Goal: Task Accomplishment & Management: Complete application form

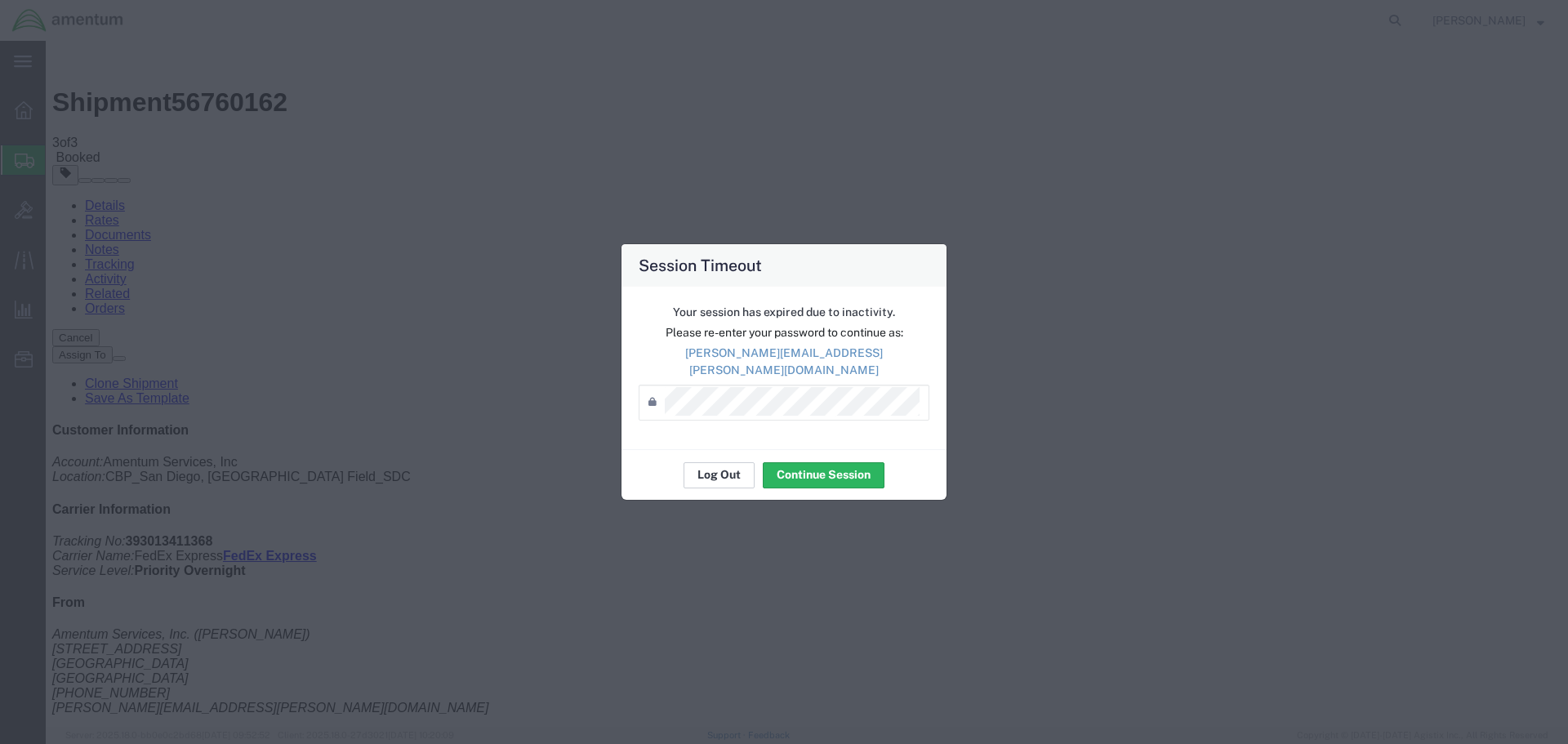
click at [741, 462] on button "Log Out" at bounding box center [719, 475] width 71 height 26
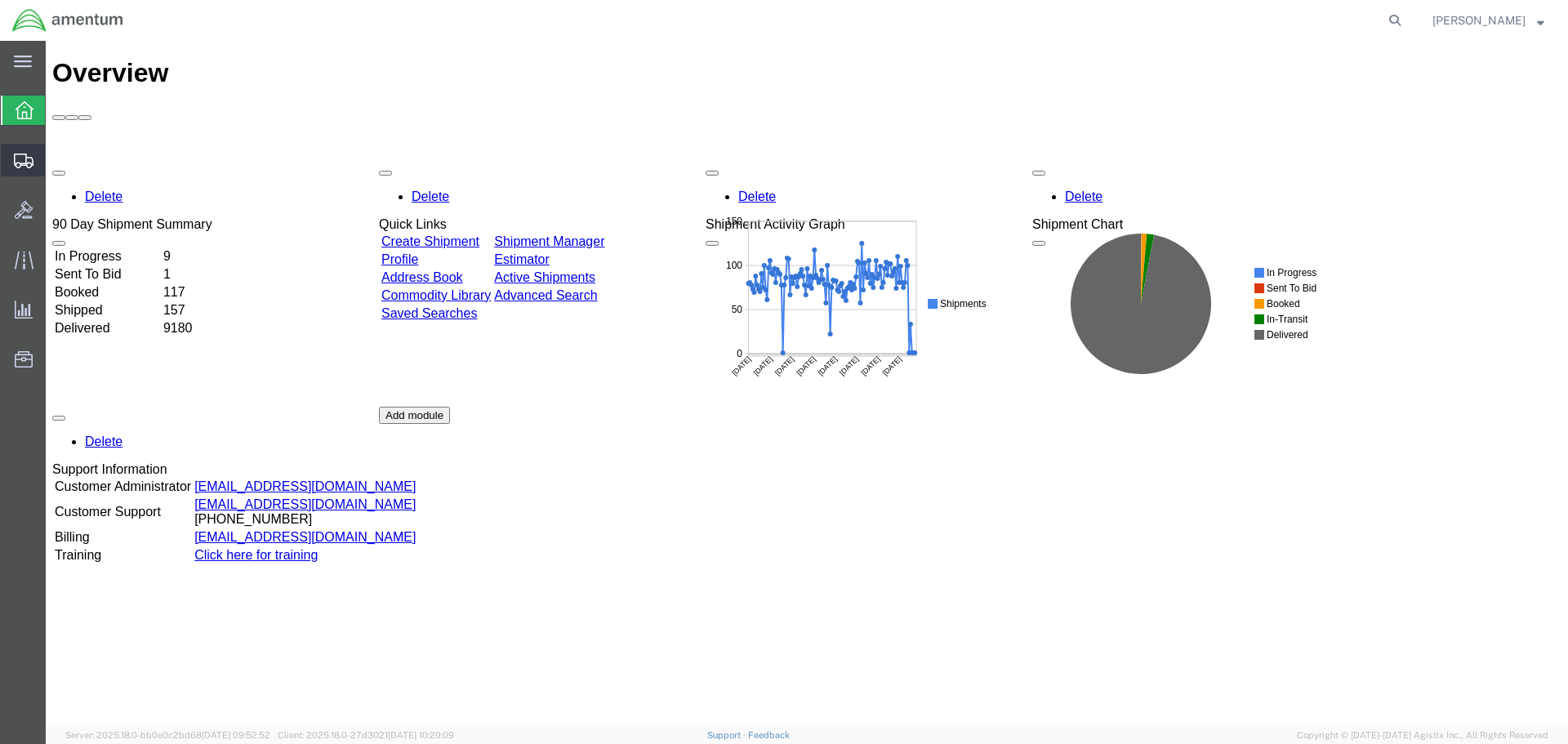
click at [0, 0] on span "Create Shipment" at bounding box center [0, 0] width 0 height 0
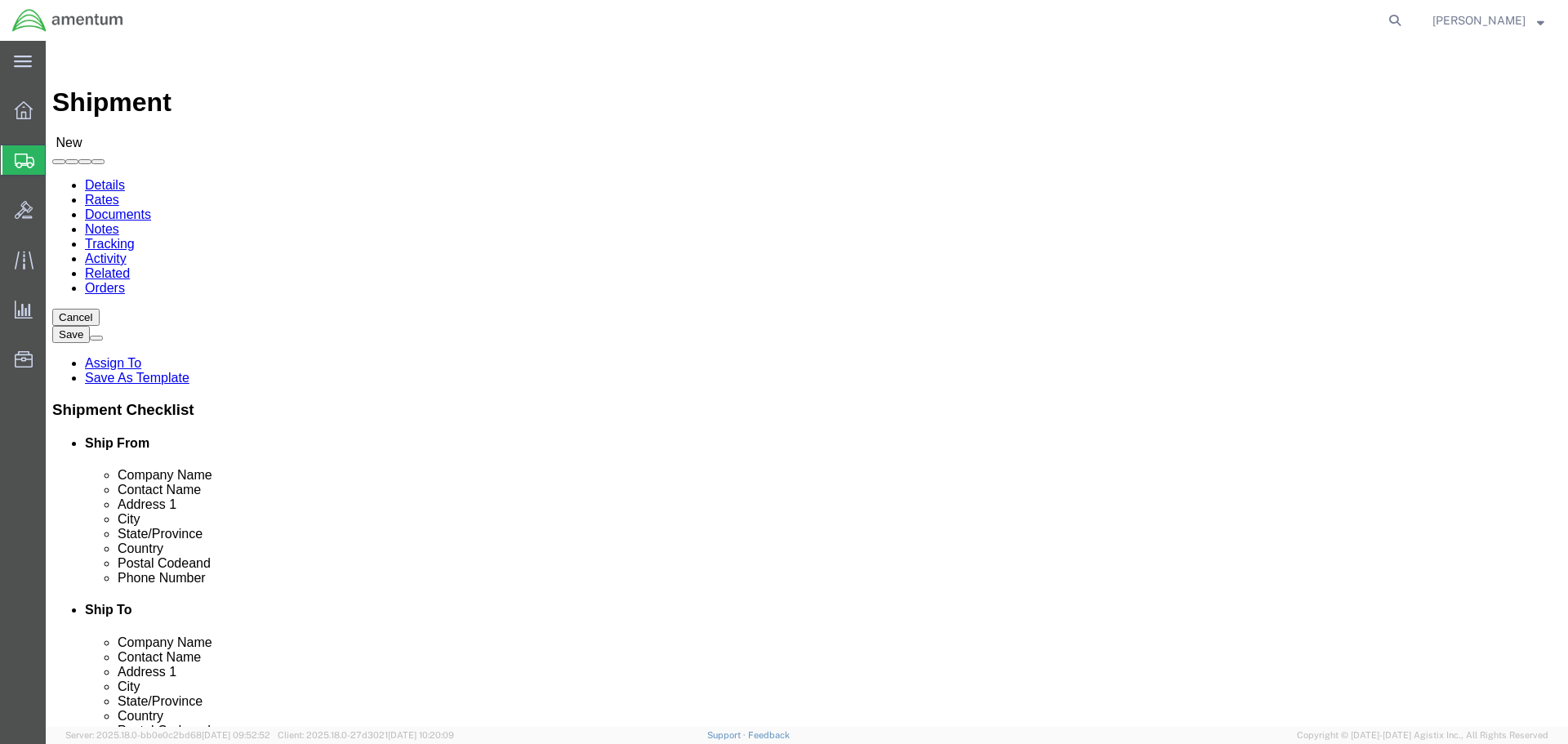
select select
select select "MYPROFILE"
select select "CA"
type input "dtm"
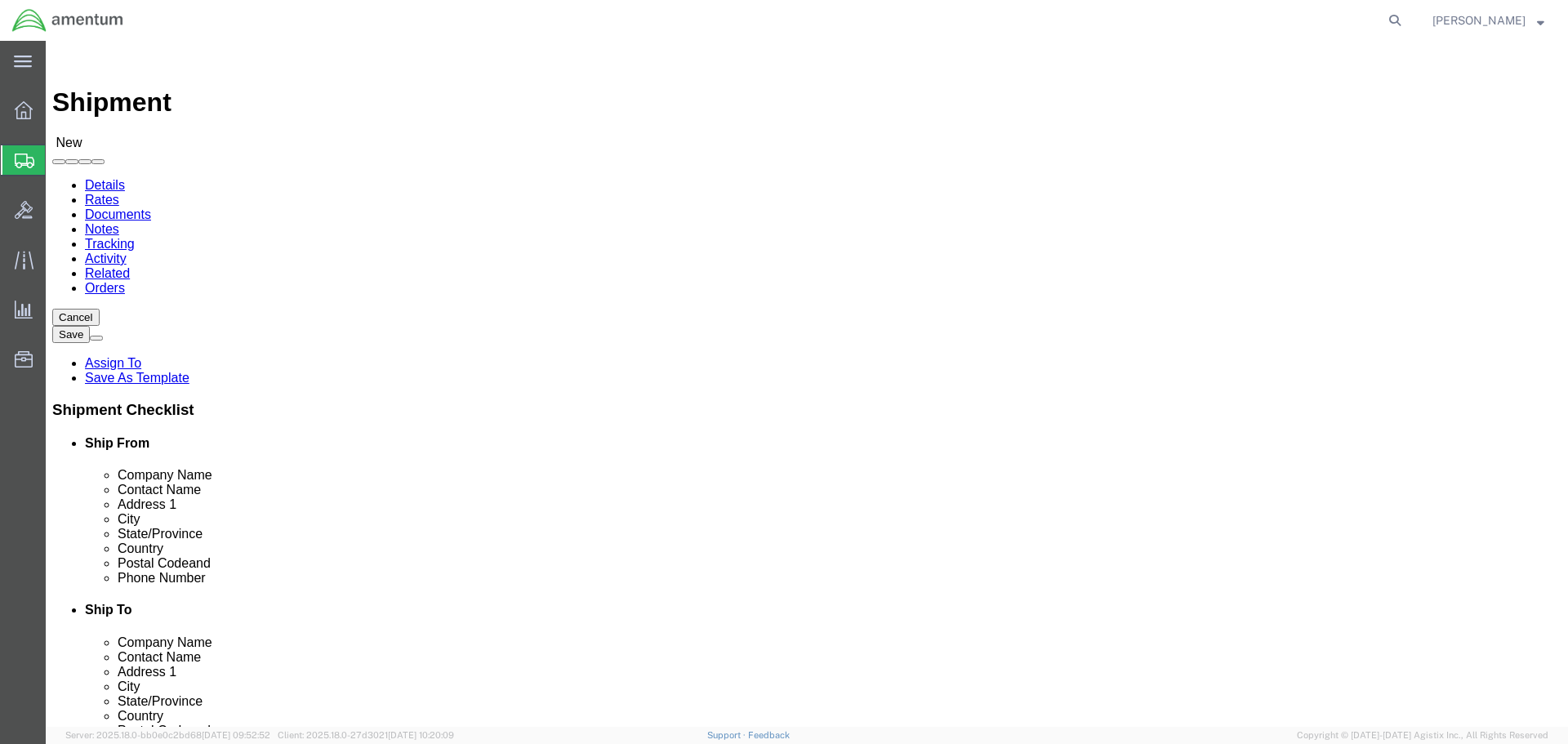
select select "49921"
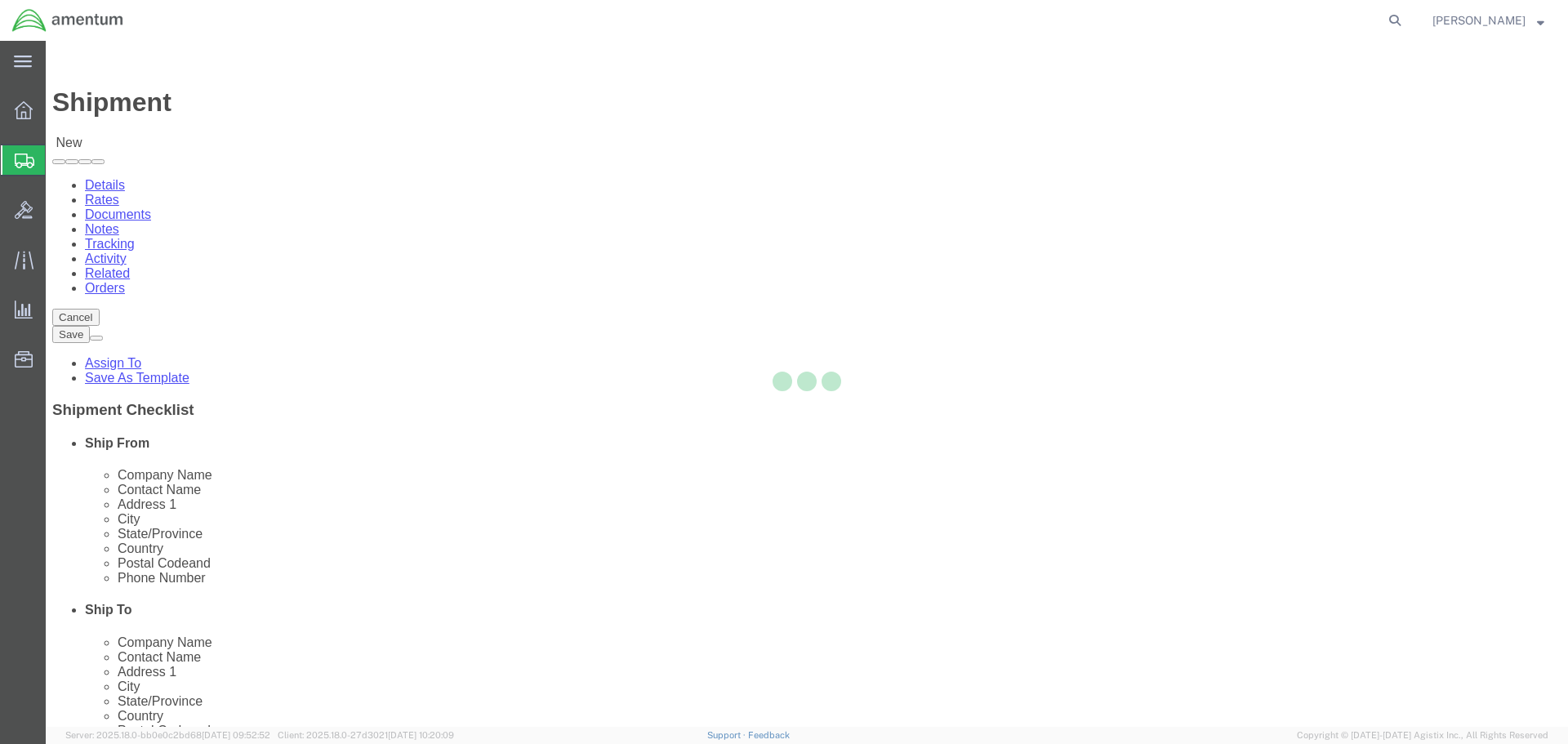
select select "MI"
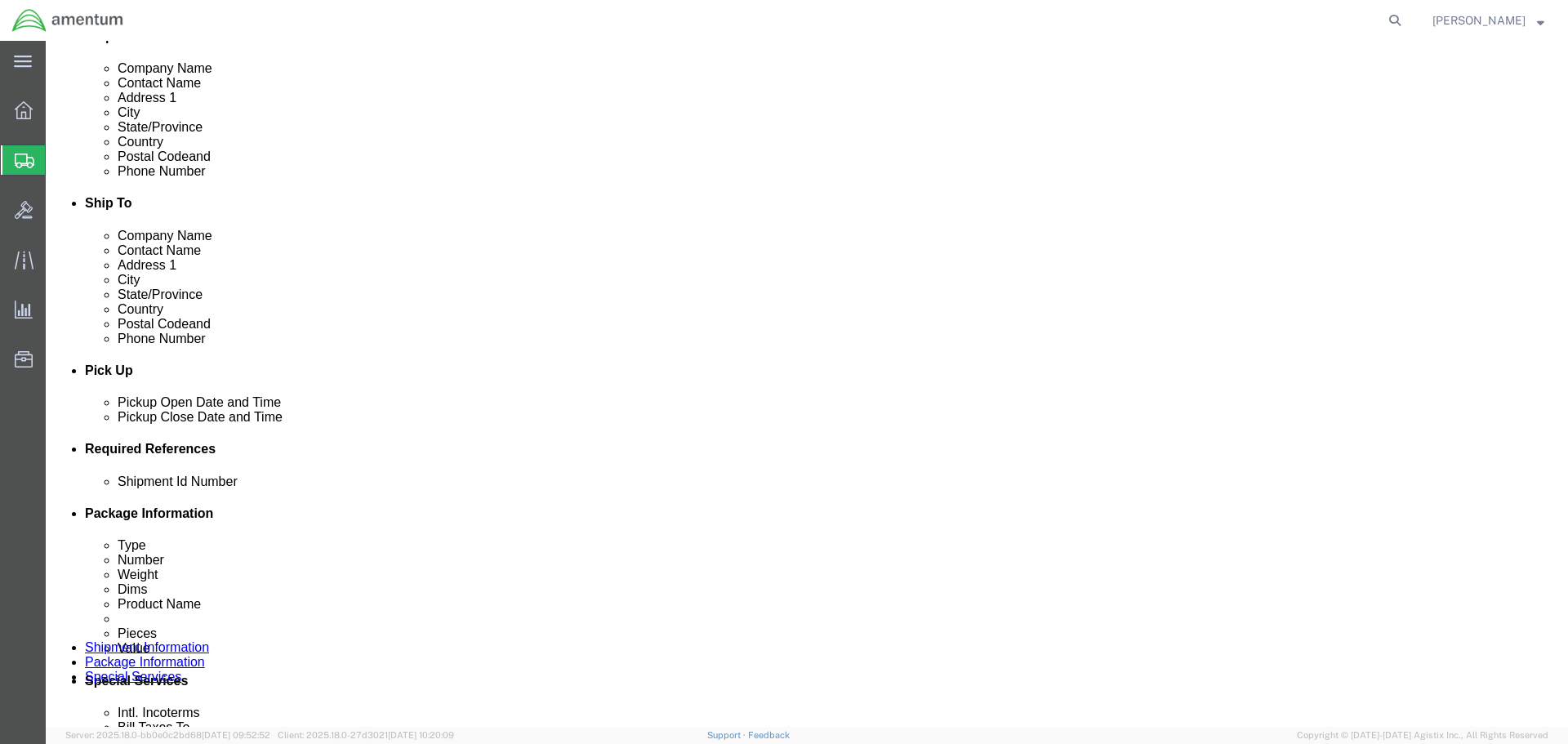
scroll to position [409, 0]
click div "Sep 09 2025 1:00 PM"
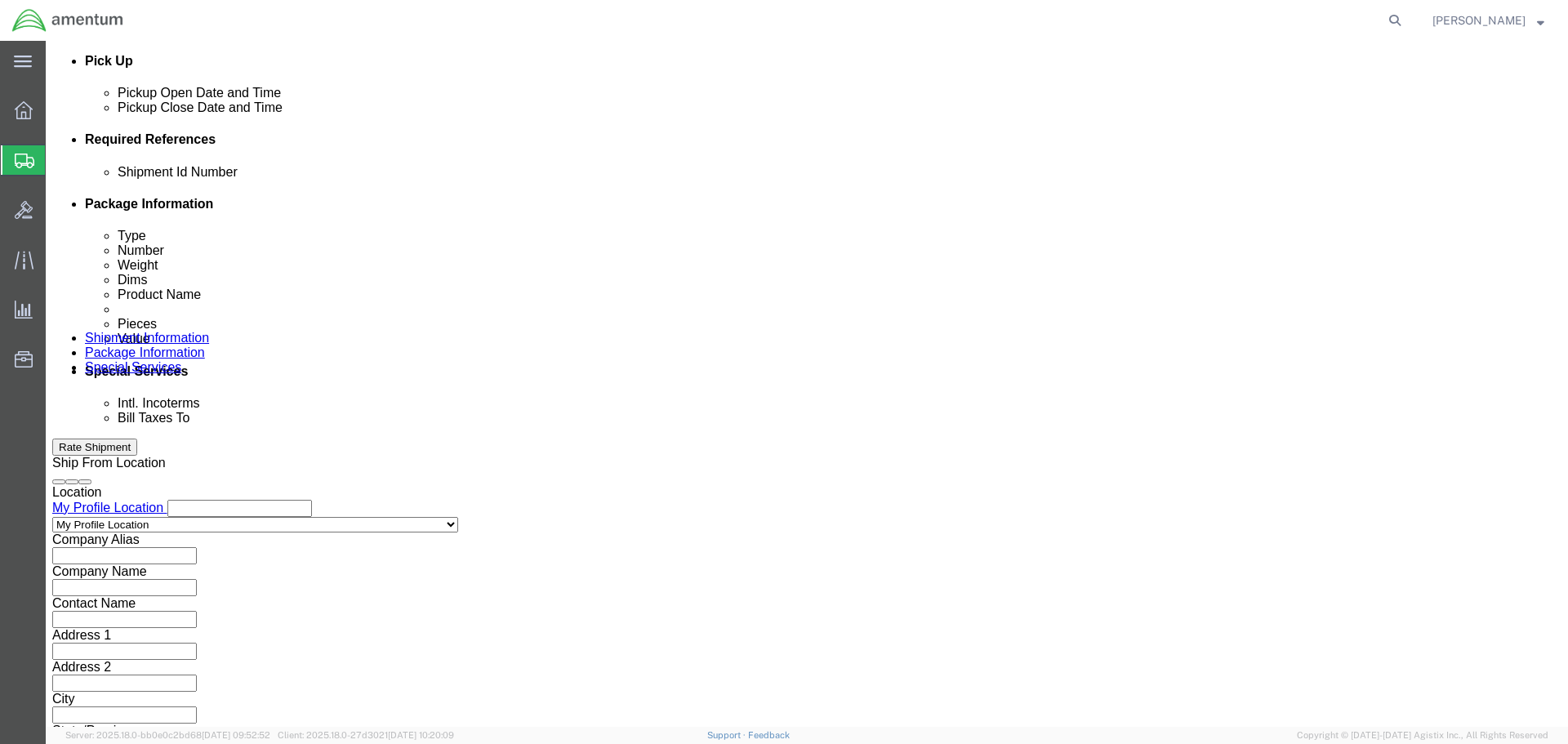
type input "3:00 PM"
click button "Apply"
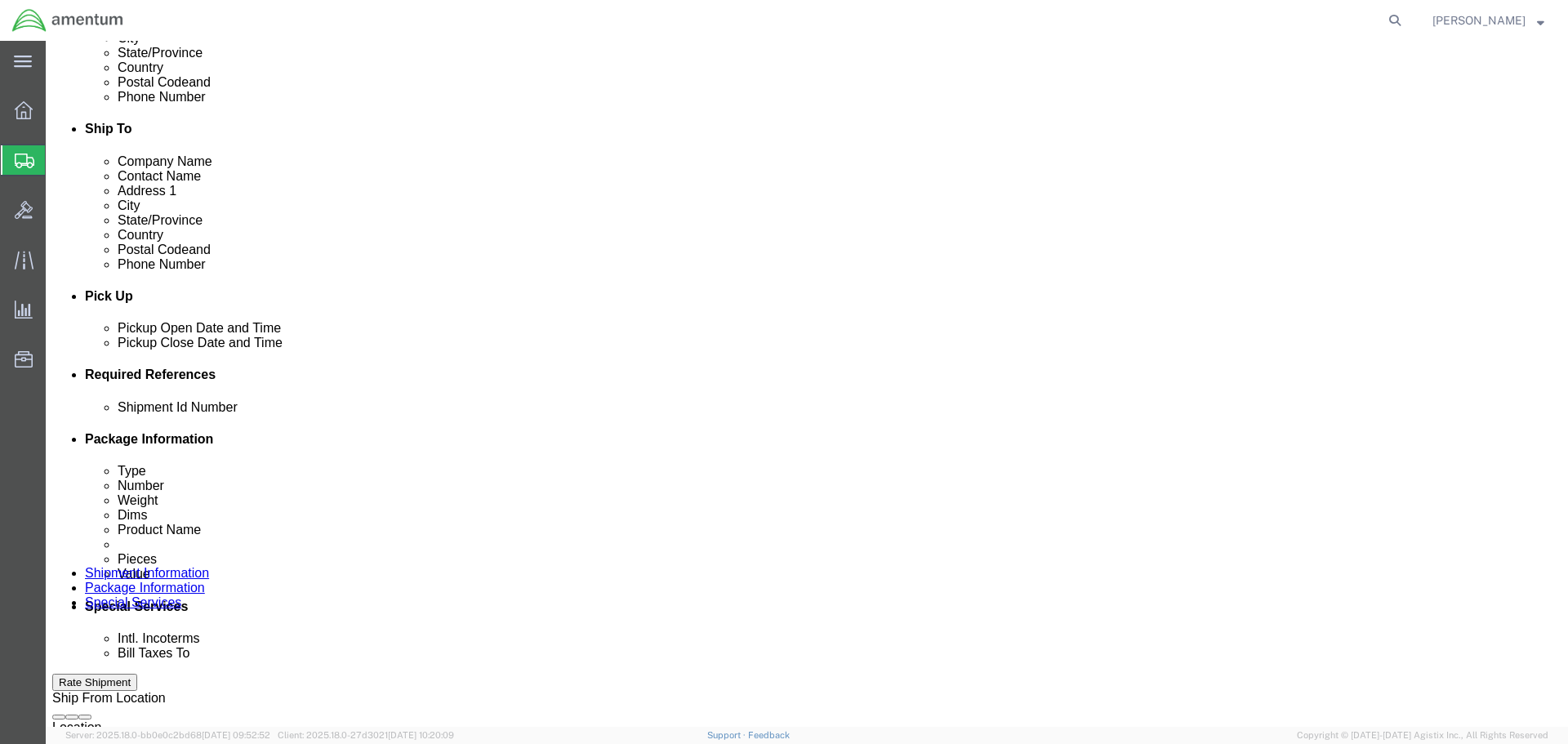
scroll to position [471, 0]
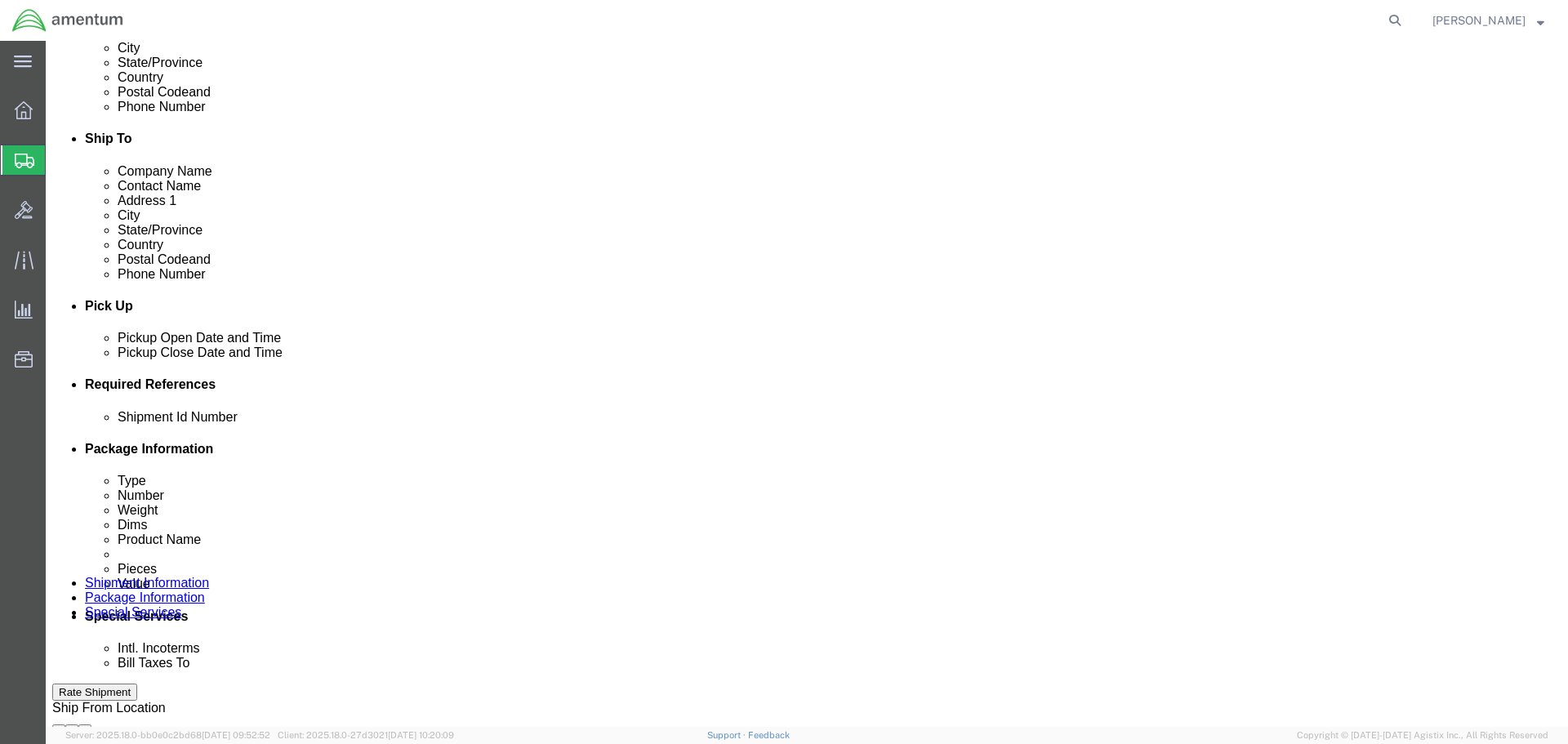
click button "Add reference"
click input "text"
type input "2"
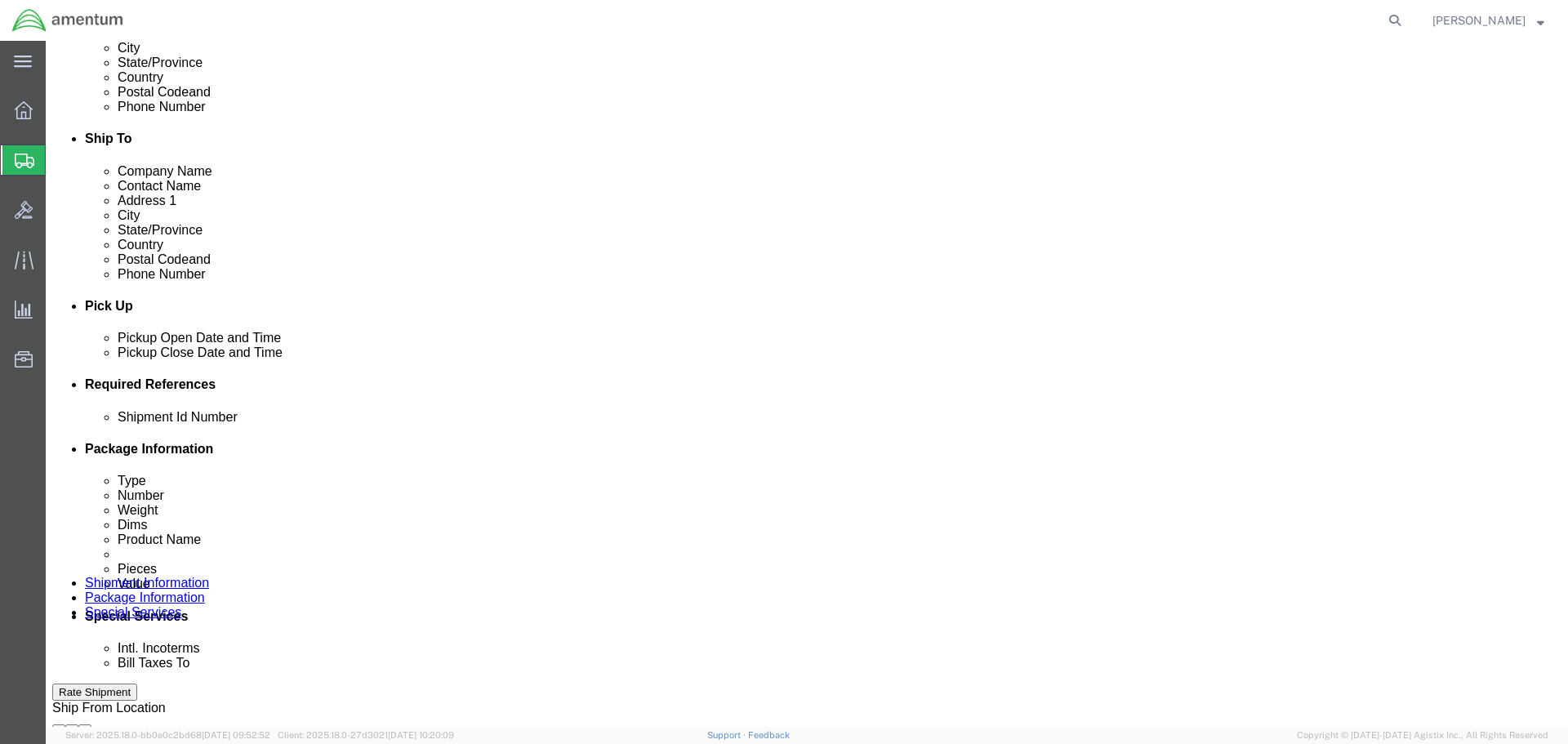
type input "BRO0331"
click input "text"
select select "PROJNUM"
type input "6118.03.03.2219.000.SDC.0000"
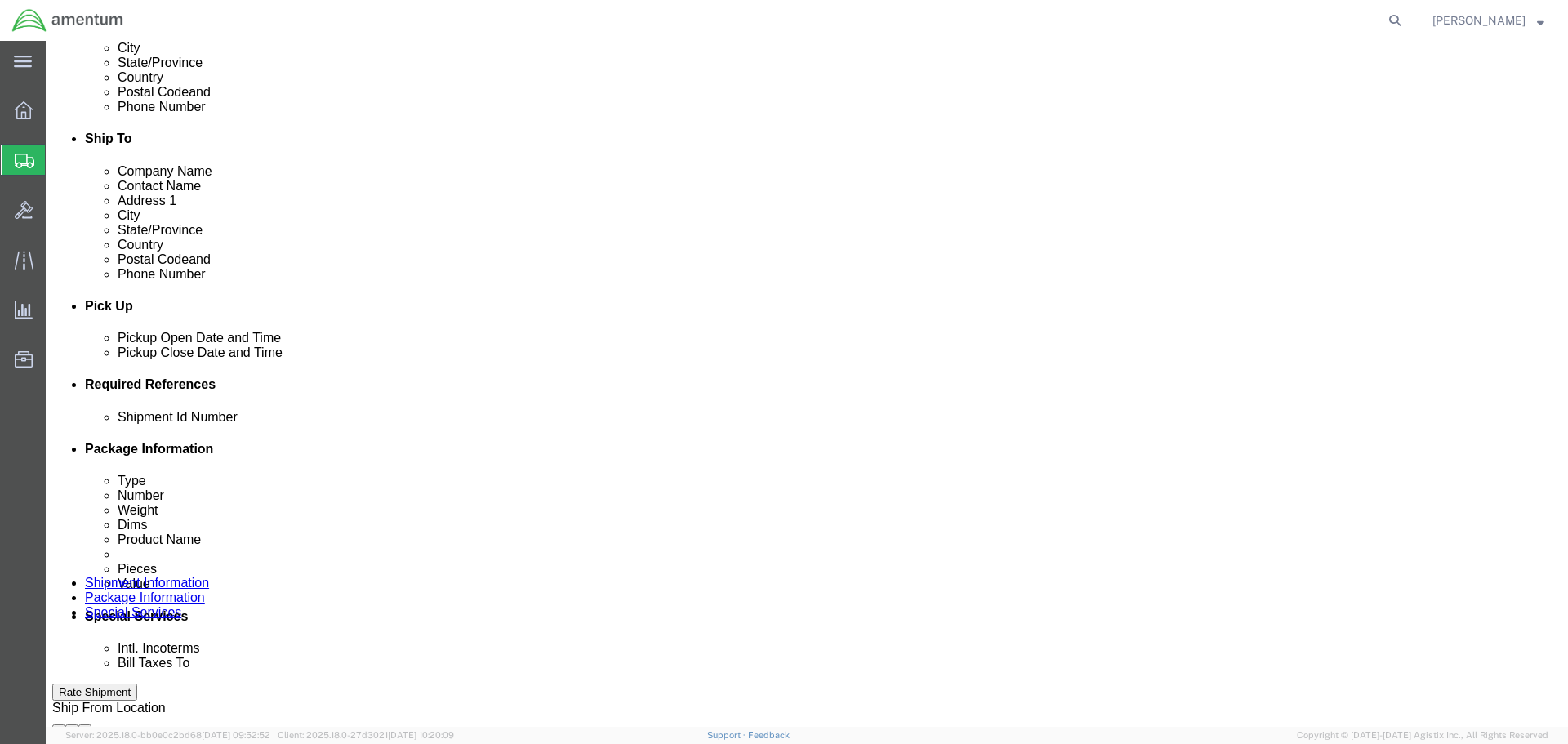
scroll to position [0, 0]
select select "DEPT"
type input "CBP"
select select "CUSTREF"
type input "TOOL LOAN"
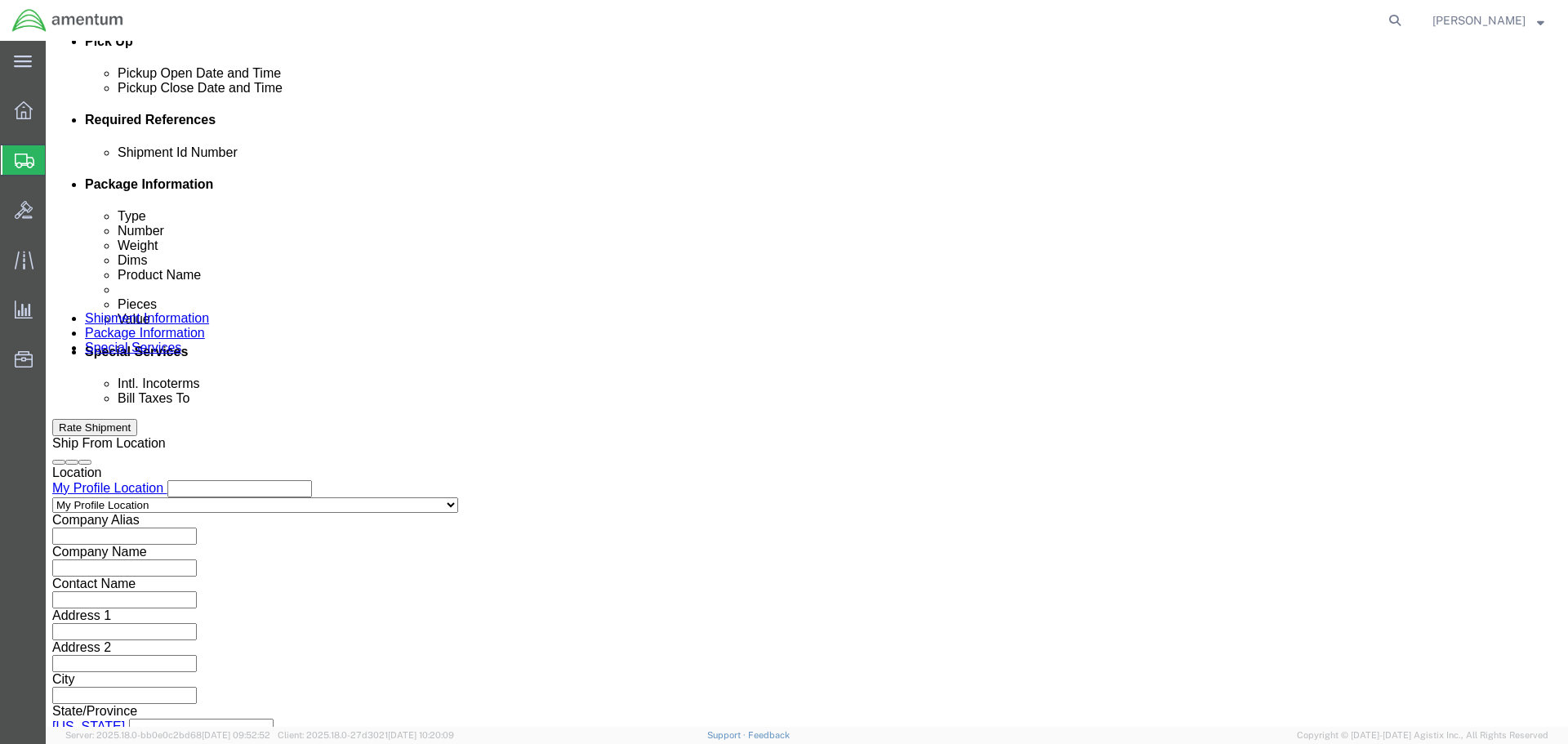
scroll to position [747, 0]
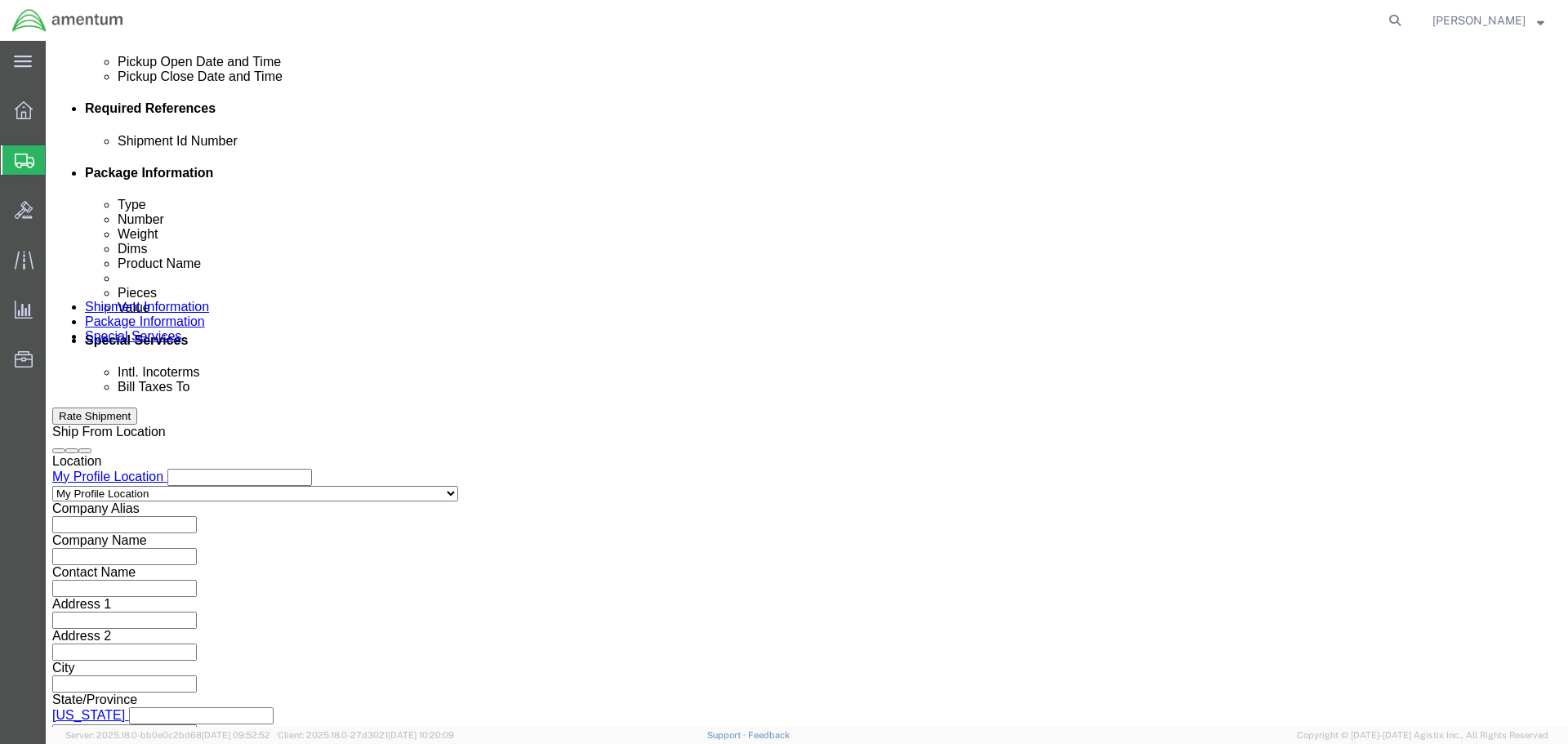
click button "Continue"
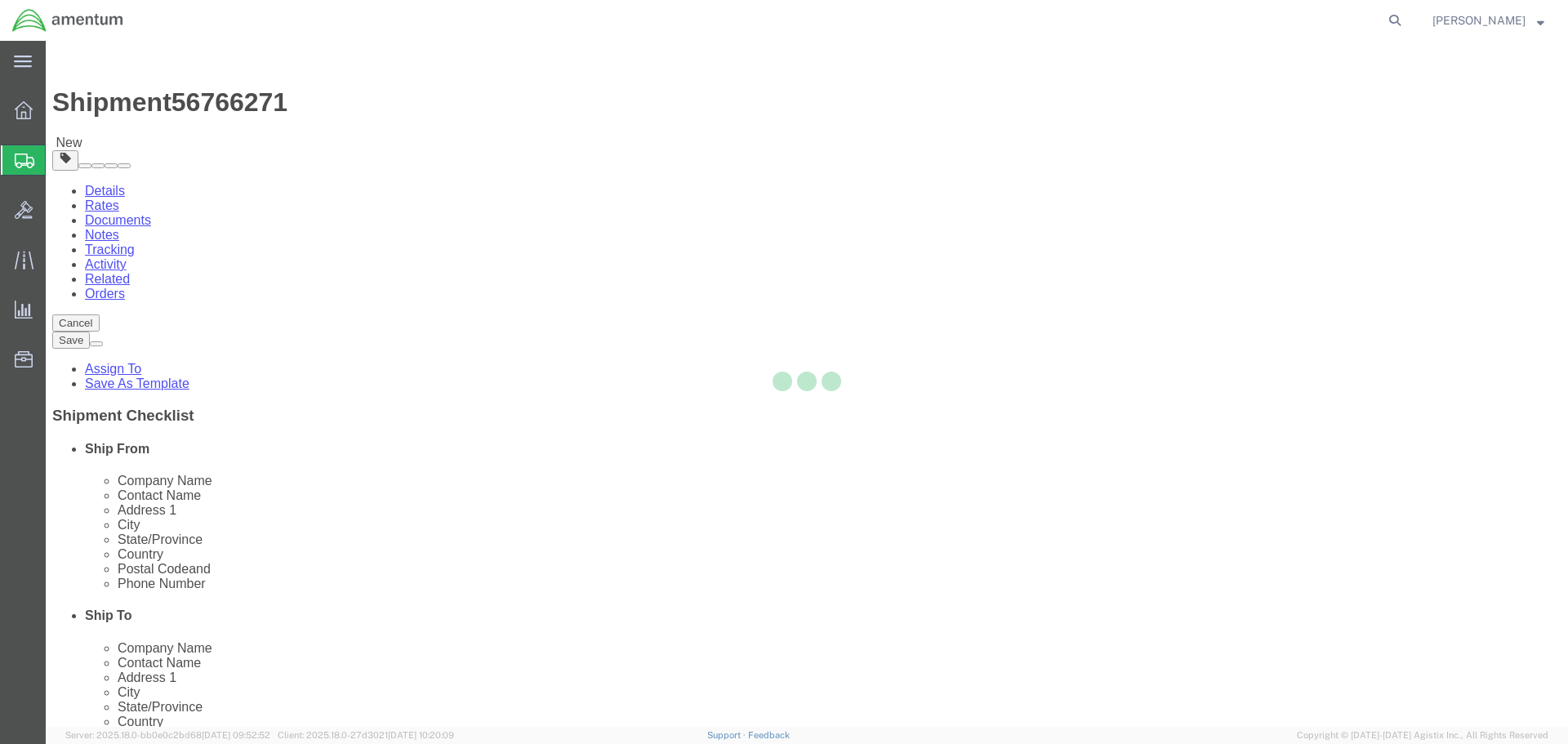
select select "CBOX"
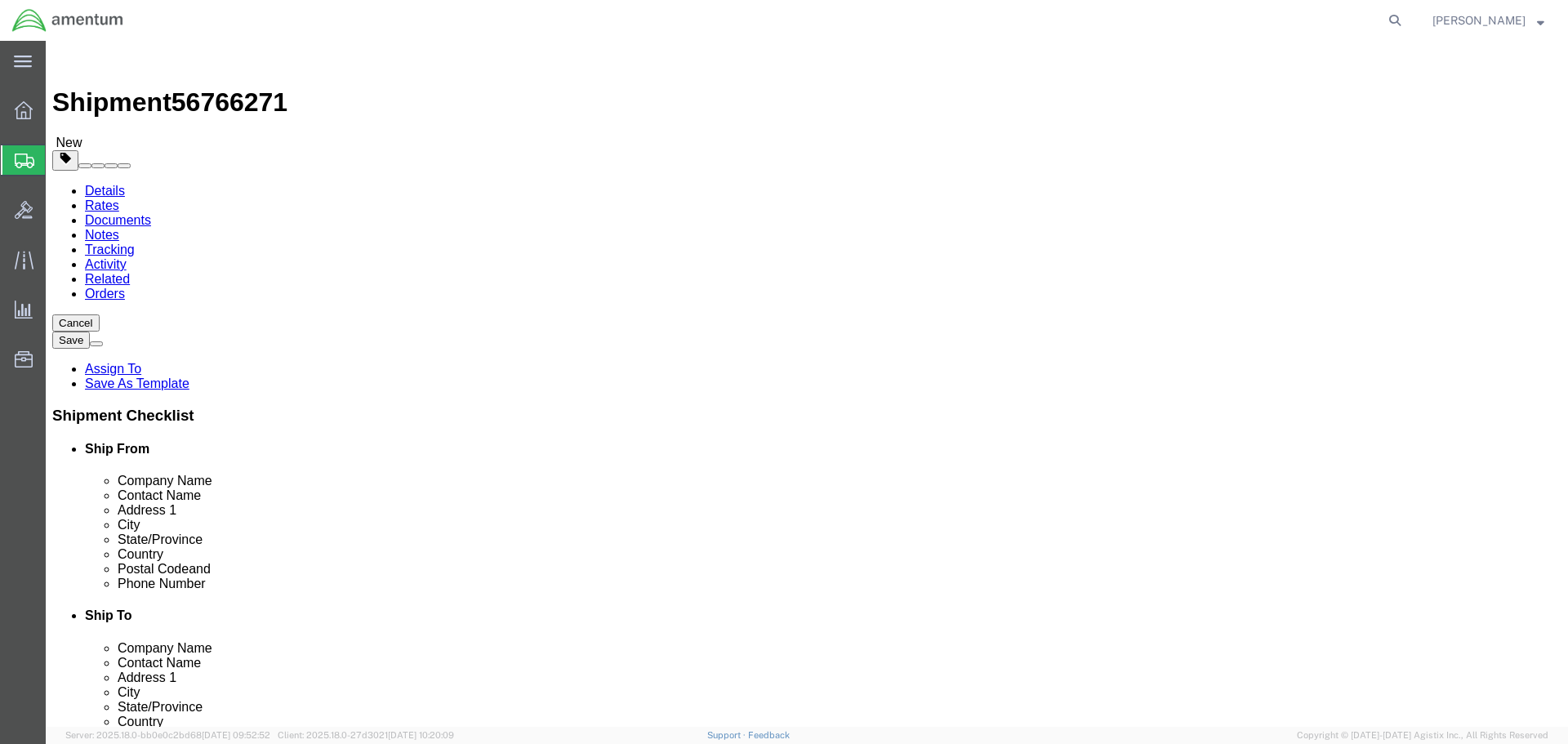
click input "text"
type input "10"
type input "4"
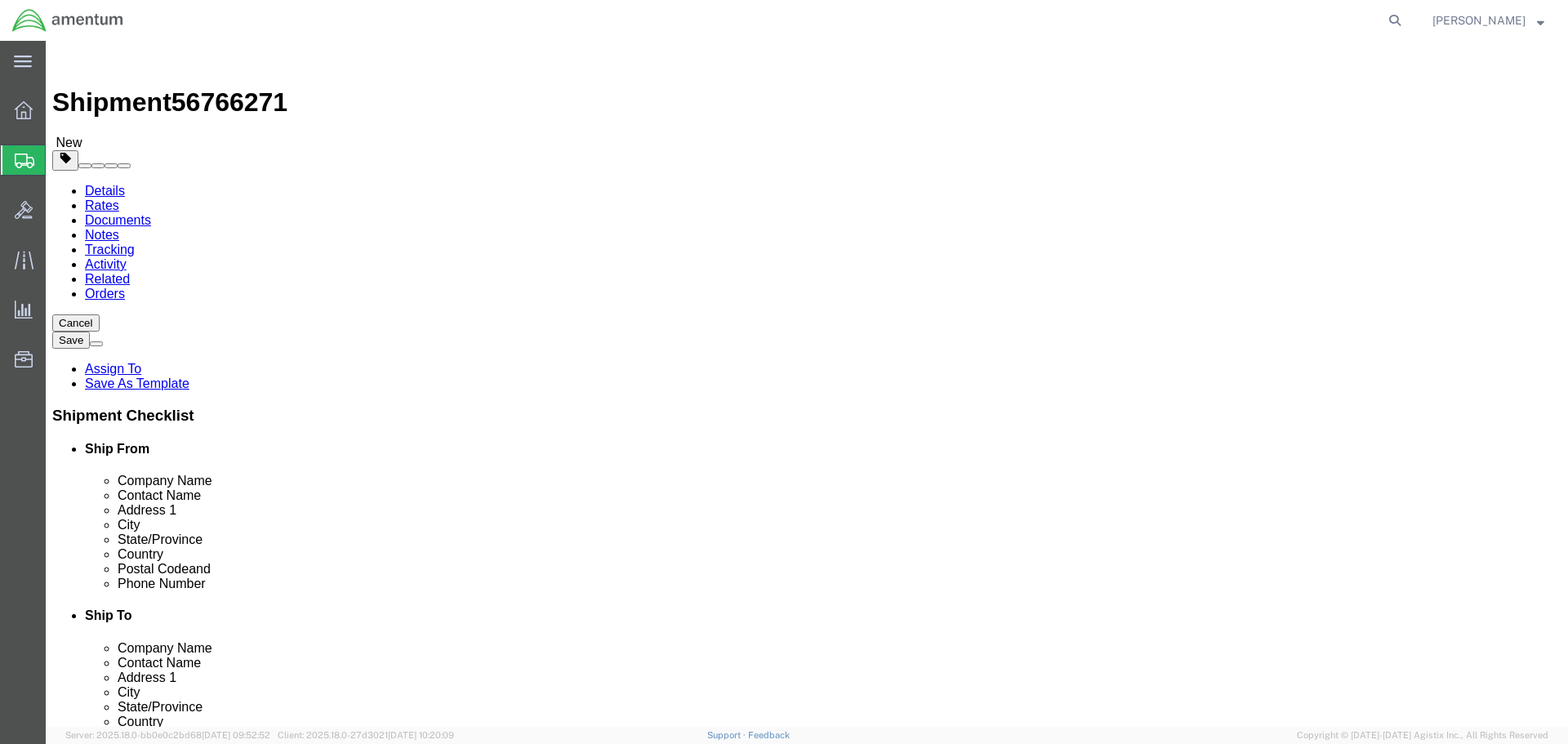
click link "Add Content"
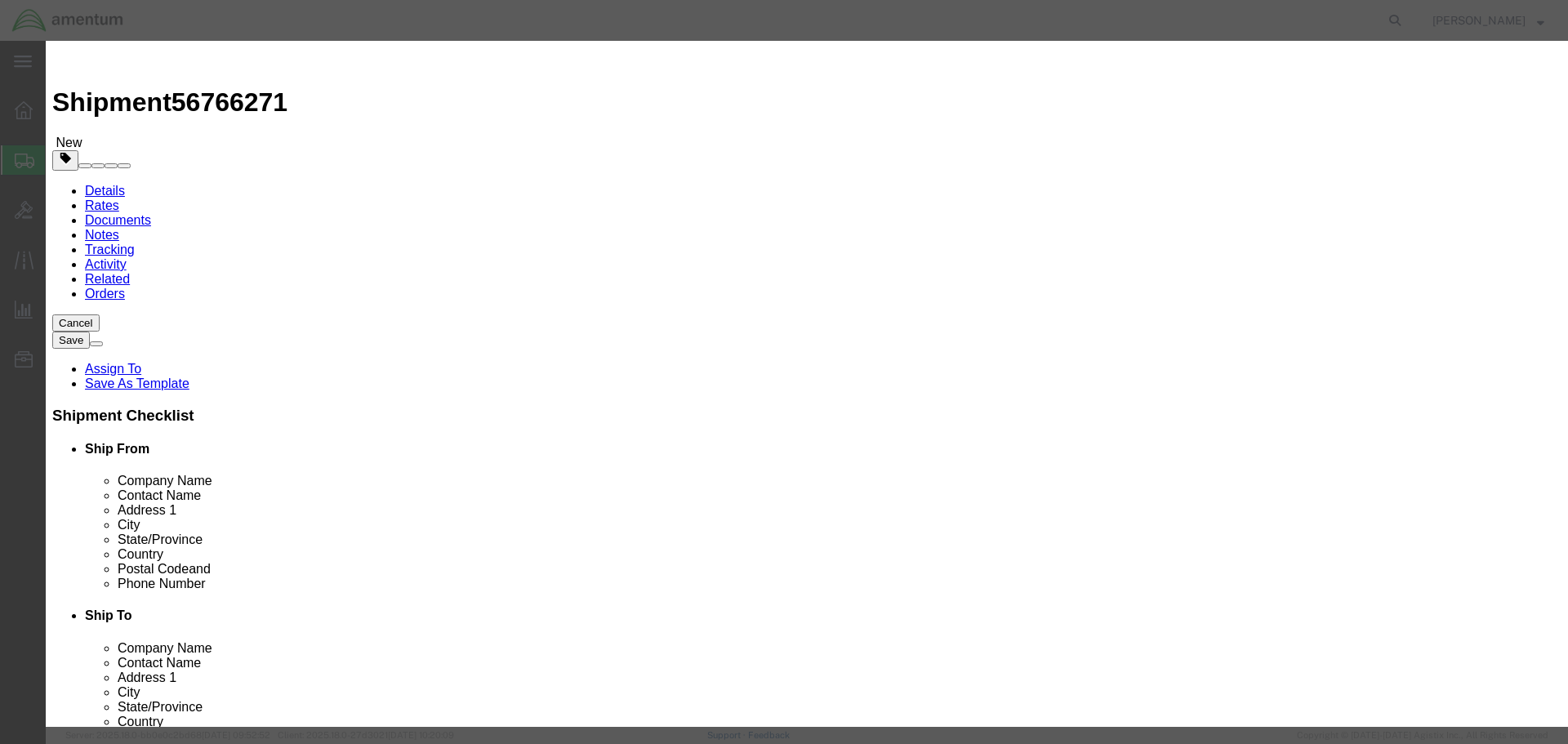
type input "A"
type input "AIRCRAFT HOISTING RING"
select select "USD"
type input "355A91-3740-01"
type input "AIRCRAFT HOISTING RING"
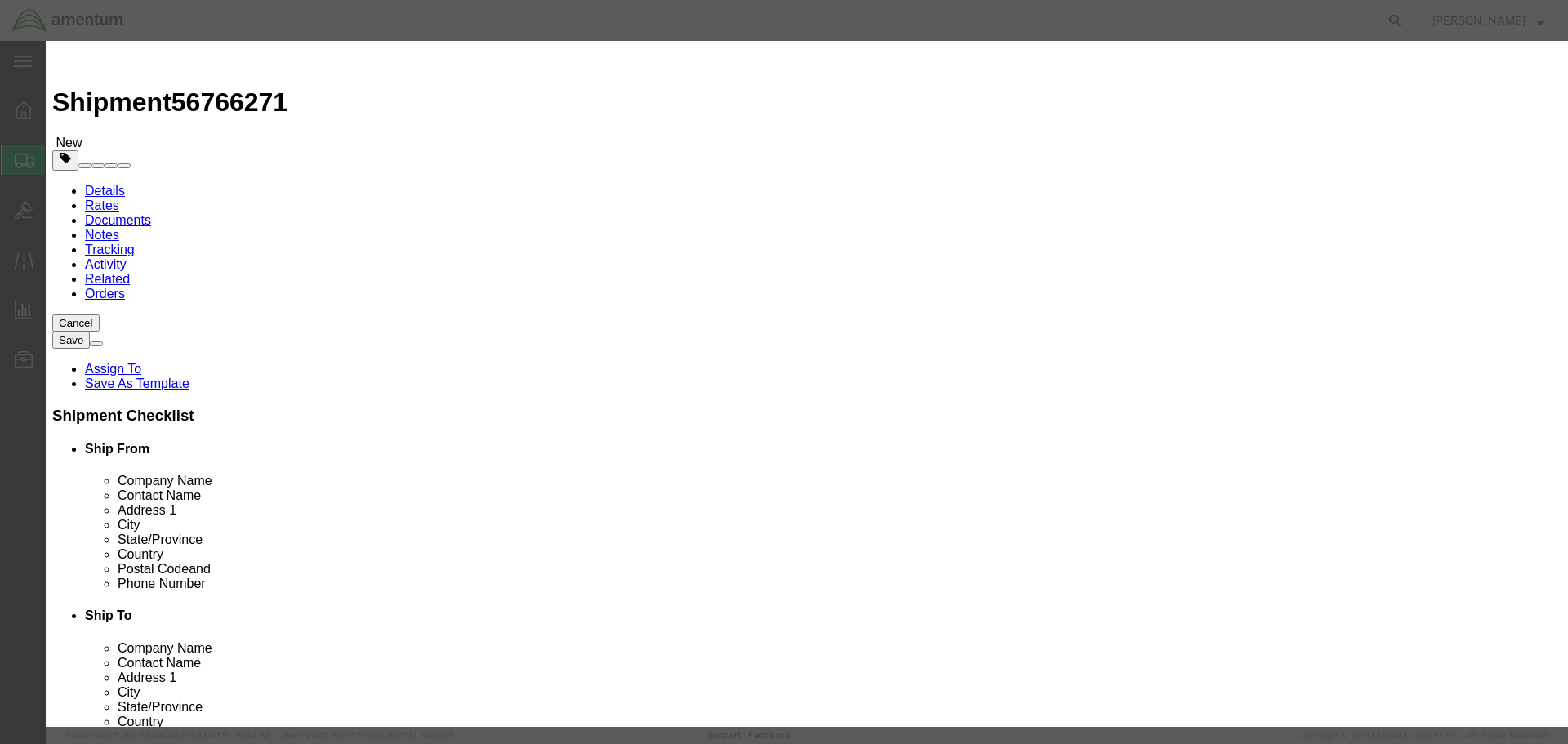
type input "1"
type input "3"
type input "2432"
click div "Save & Add Another Save & Close Close"
click button "Save & Close"
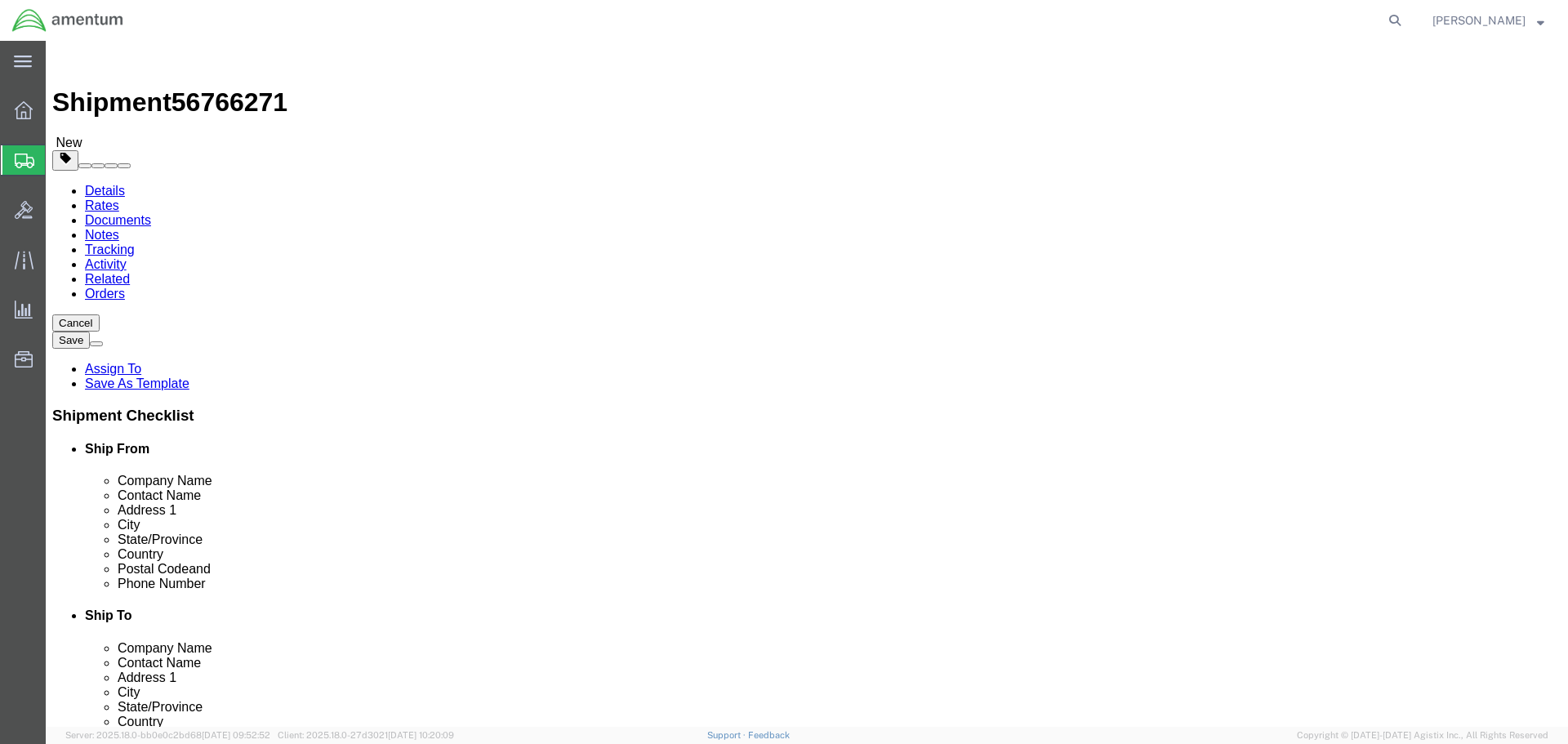
click button "Continue"
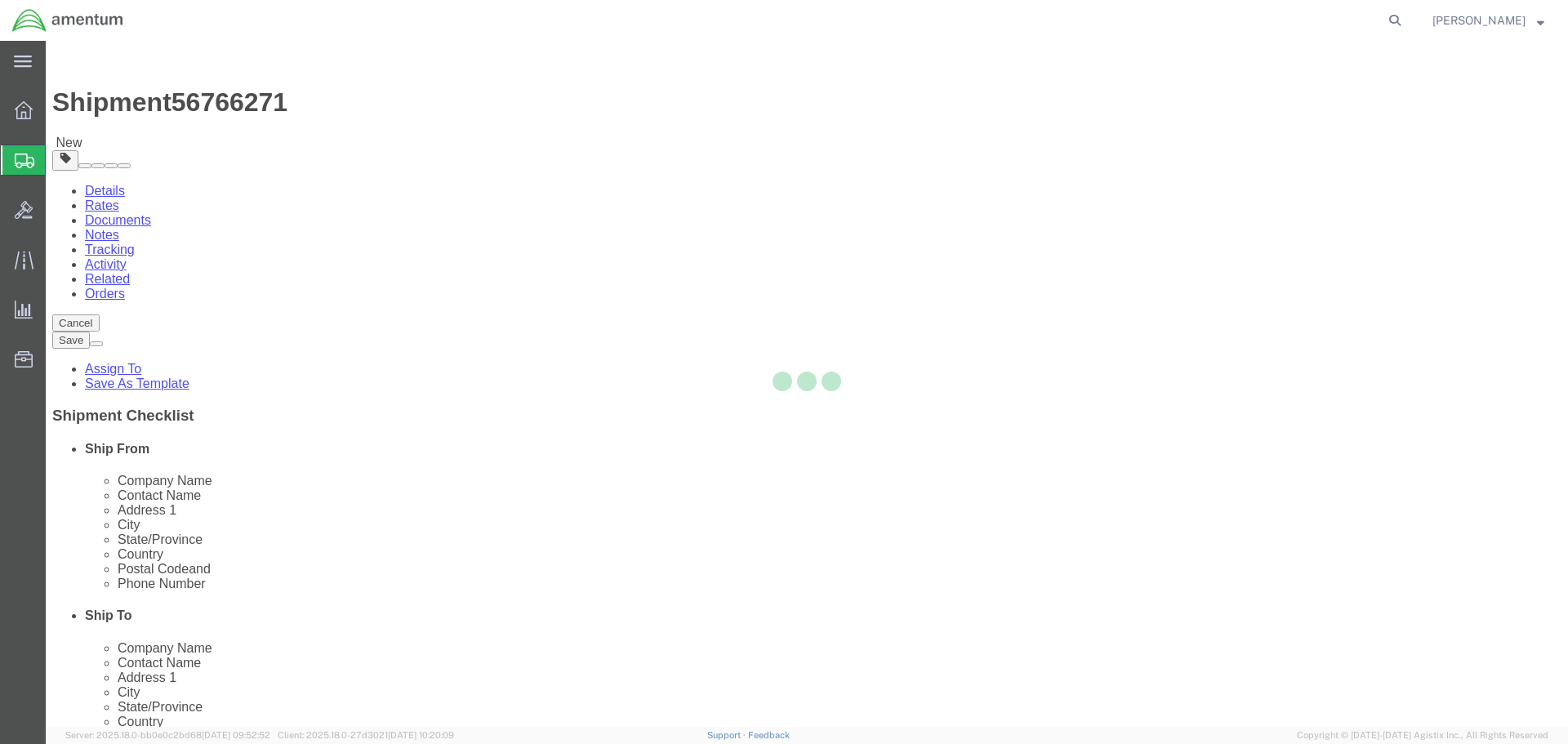
select select
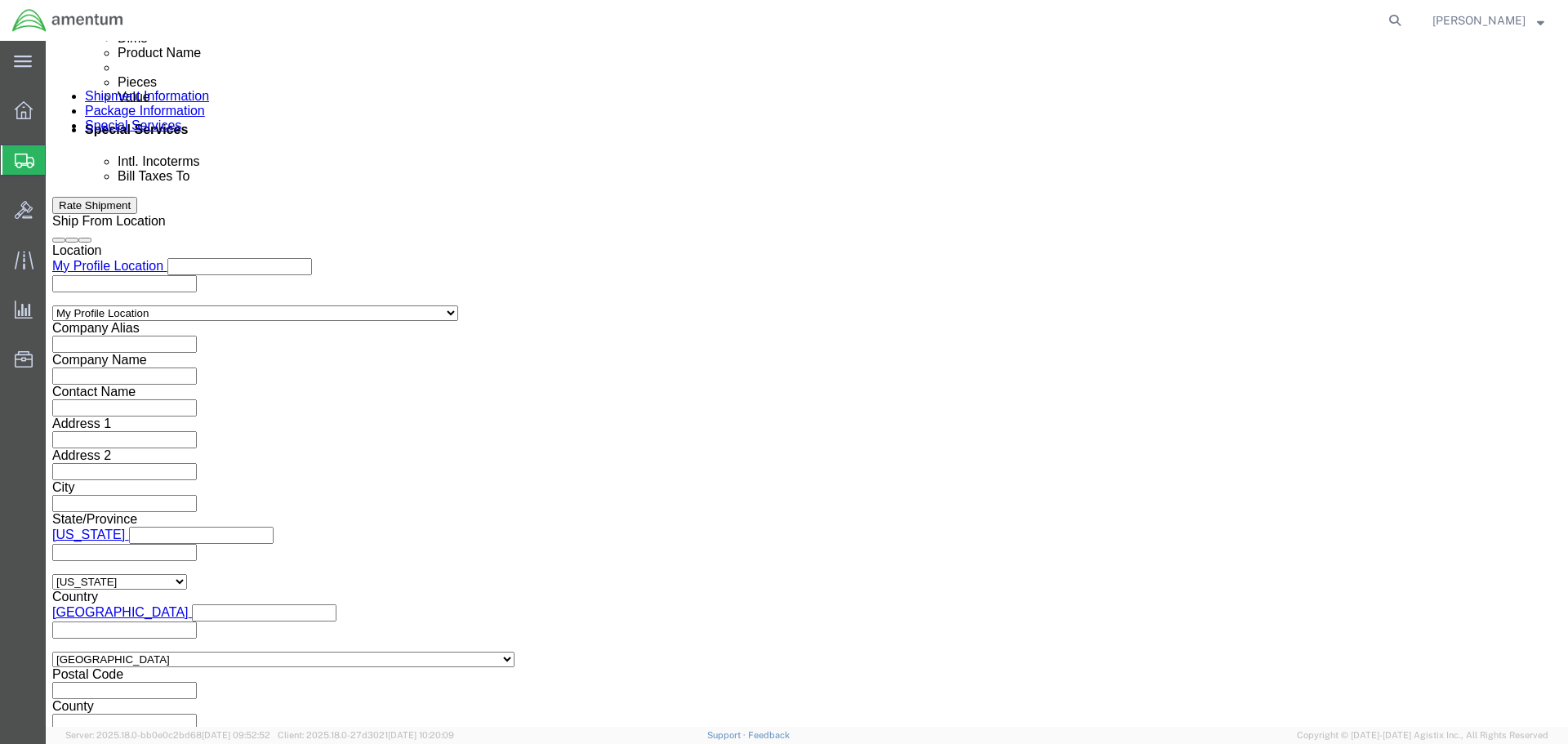
scroll to position [980, 0]
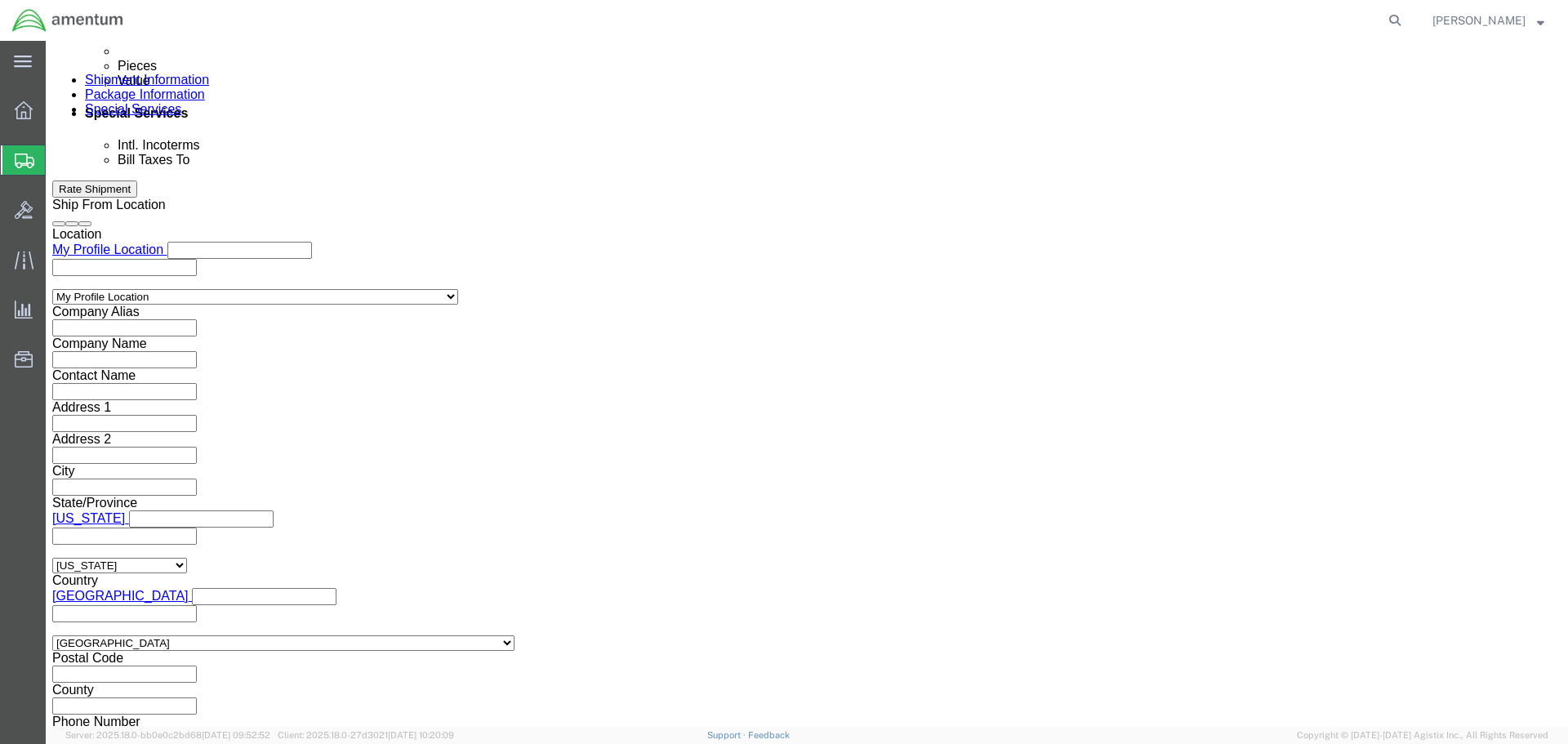
click input "text"
type input "robyn.a.williams@associt"
paste input "[PERSON_NAME][EMAIL_ADDRESS][PERSON_NAME][DOMAIN_NAME]"
type input "[PERSON_NAME][EMAIL_ADDRESS][PERSON_NAME][DOMAIN_NAME]"
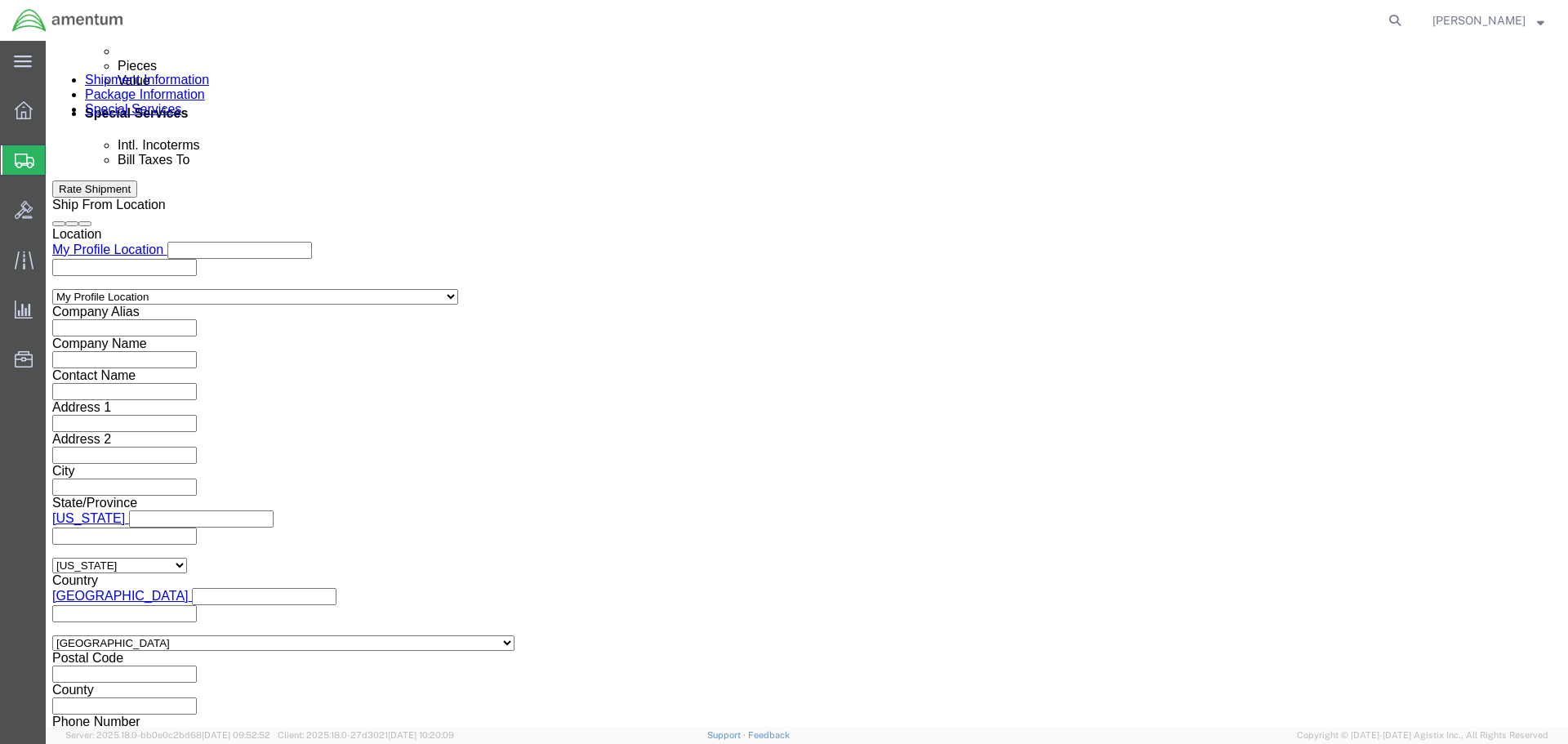
click button "Rate Shipment"
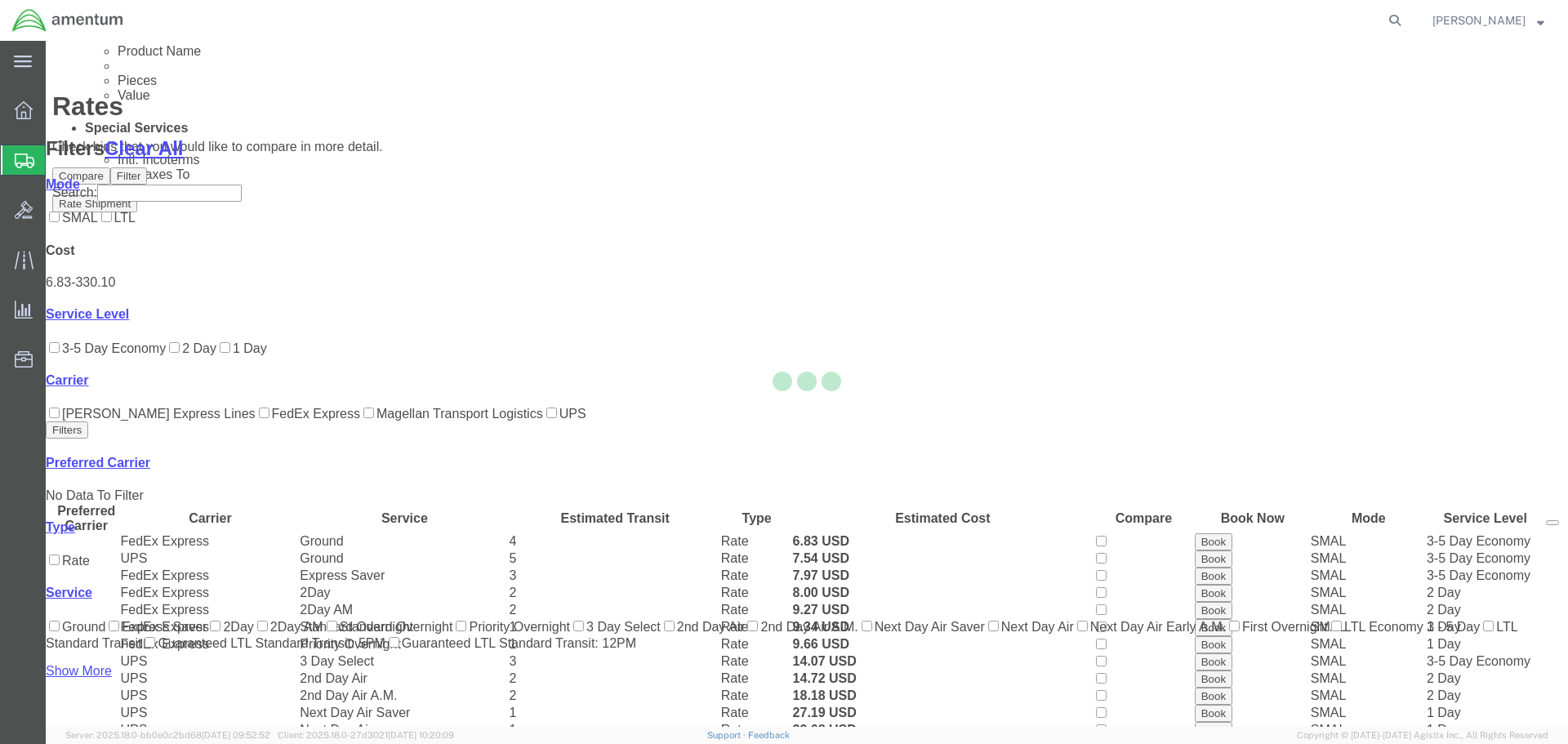
scroll to position [200, 0]
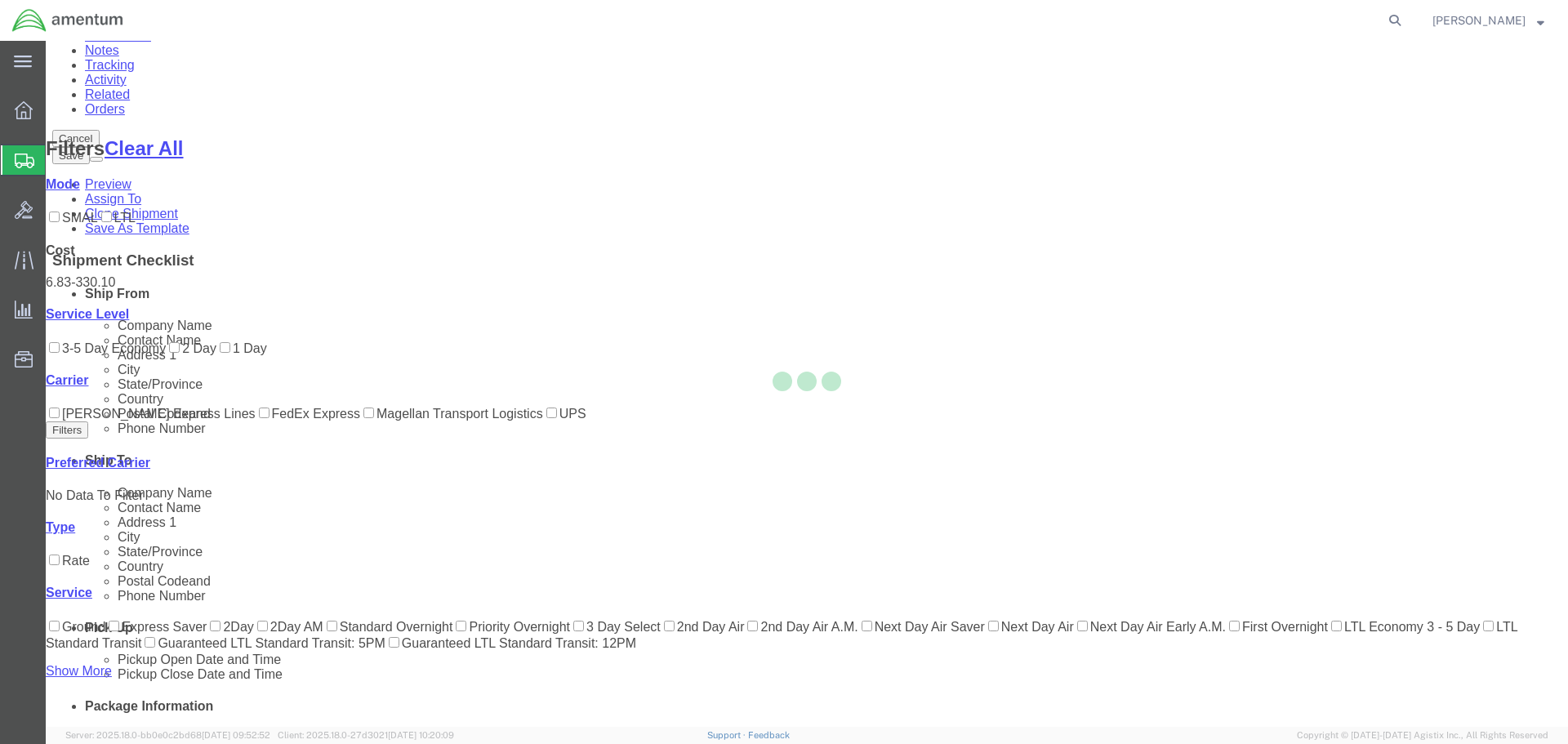
scroll to position [0, 0]
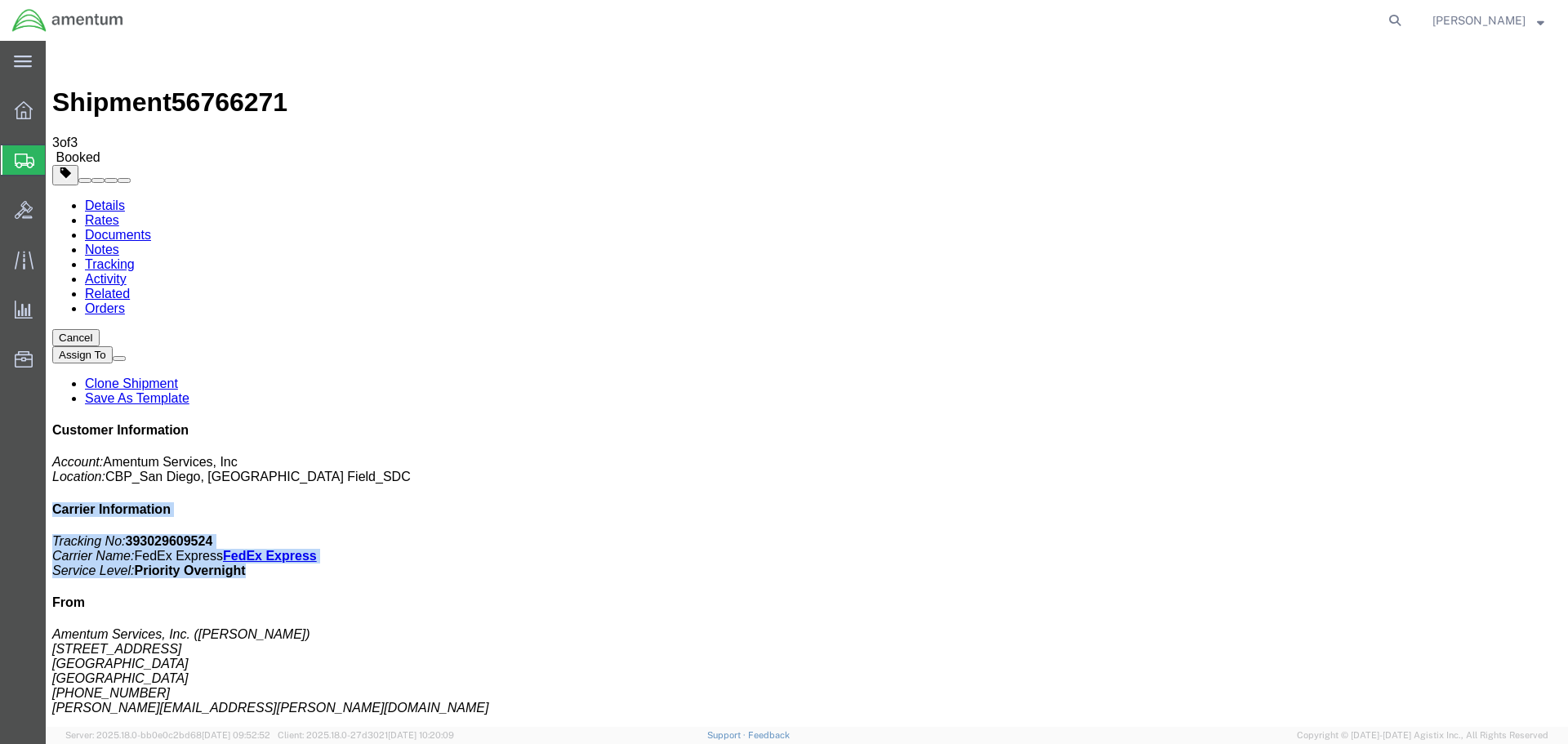
drag, startPoint x: 1469, startPoint y: 290, endPoint x: 1267, endPoint y: 226, distance: 211.9
click at [1267, 423] on div "Customer Information Account: Amentum Services, Inc Location: CBP_San Diego, CA…" at bounding box center [806, 715] width 1509 height 582
copy div "Carrier Information Tracking No: 393029609524 Carrier Name: FedEx Express FedEx…"
click at [97, 199] on link "Details" at bounding box center [105, 206] width 40 height 14
click link "Schedule pickup request"
